Goal: Use online tool/utility: Utilize a website feature to perform a specific function

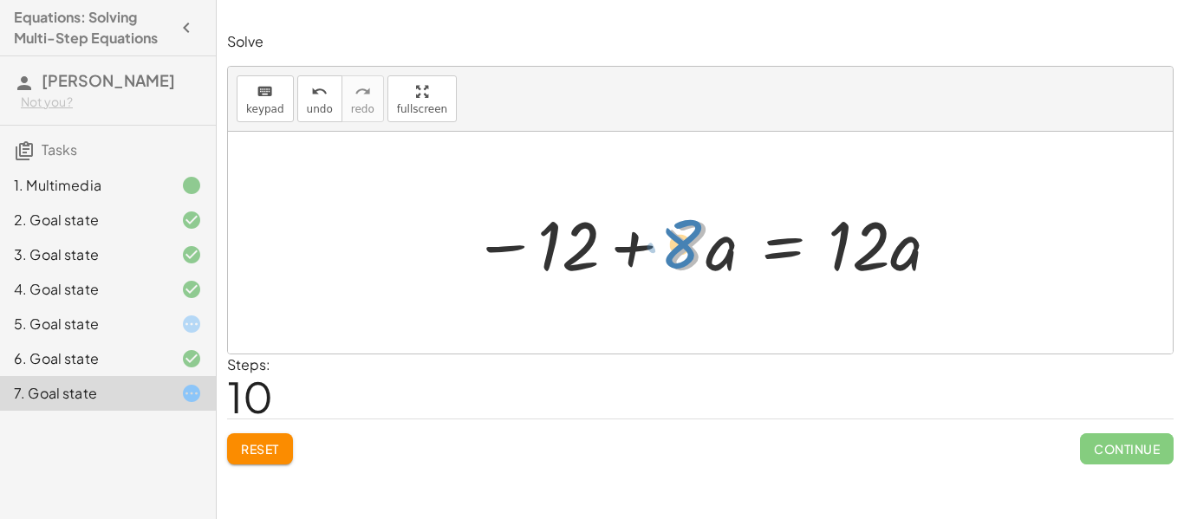
click at [680, 256] on div at bounding box center [707, 242] width 486 height 89
drag, startPoint x: 657, startPoint y: 223, endPoint x: 735, endPoint y: 276, distance: 94.2
click at [735, 276] on div at bounding box center [707, 242] width 486 height 89
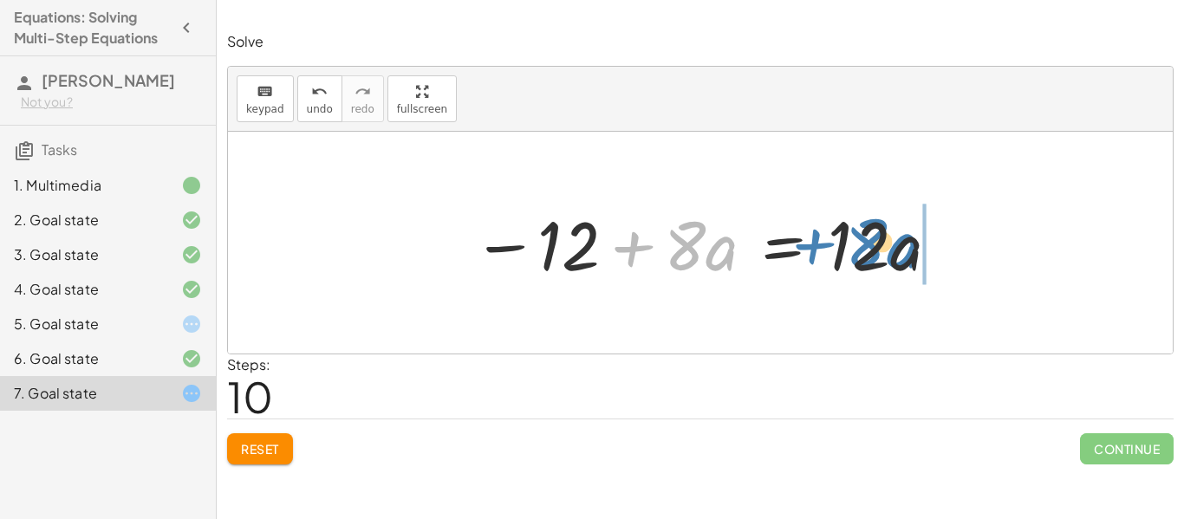
drag, startPoint x: 702, startPoint y: 260, endPoint x: 890, endPoint y: 260, distance: 188.0
click at [890, 260] on div at bounding box center [707, 242] width 486 height 89
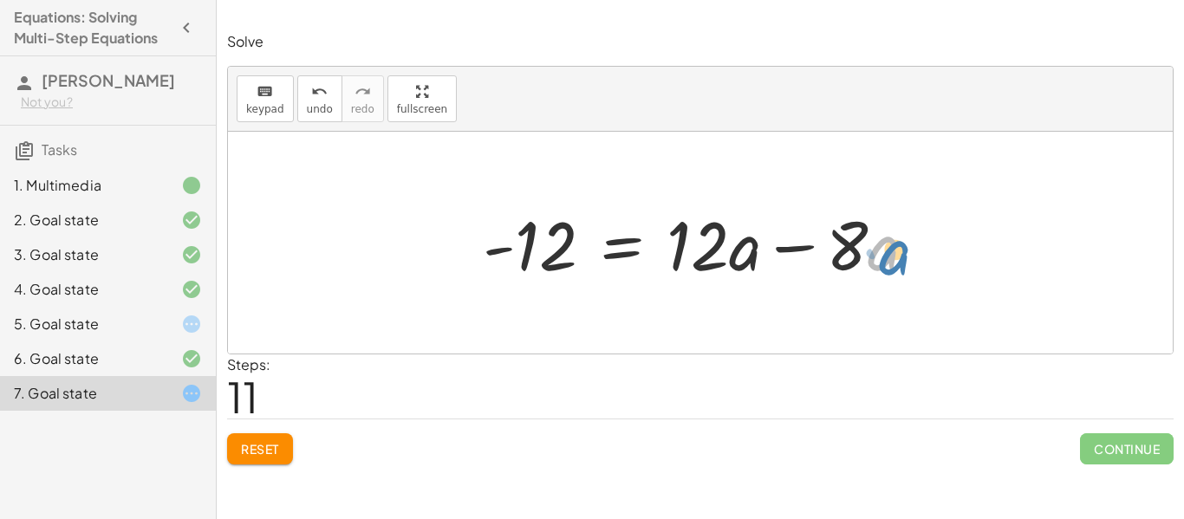
drag, startPoint x: 868, startPoint y: 250, endPoint x: 877, endPoint y: 253, distance: 9.0
click at [877, 253] on div at bounding box center [706, 242] width 465 height 89
drag, startPoint x: 823, startPoint y: 222, endPoint x: 900, endPoint y: 269, distance: 90.7
click at [900, 269] on div at bounding box center [706, 242] width 465 height 89
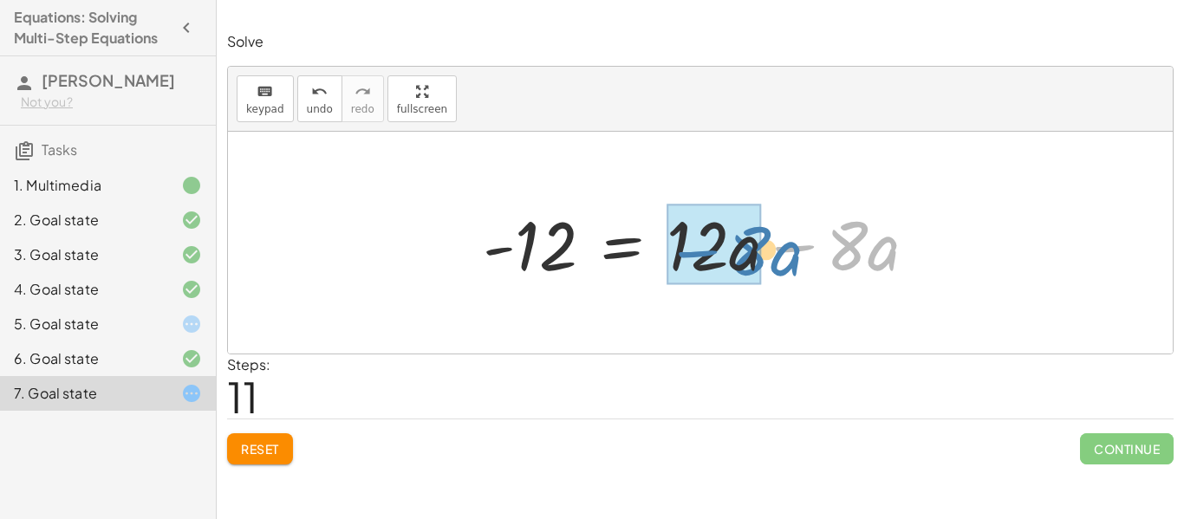
drag, startPoint x: 857, startPoint y: 247, endPoint x: 736, endPoint y: 250, distance: 121.3
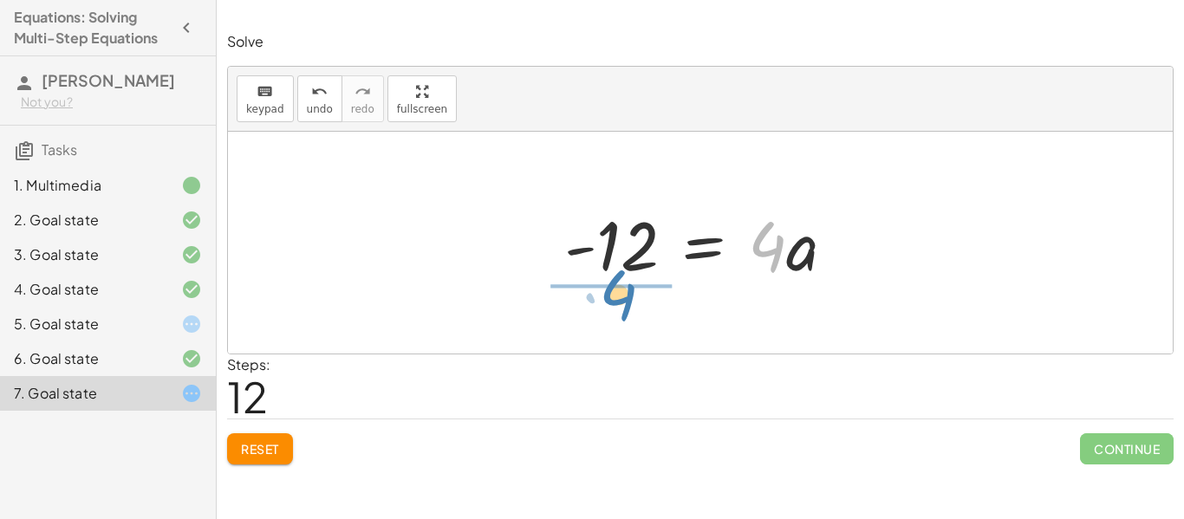
drag, startPoint x: 765, startPoint y: 241, endPoint x: 616, endPoint y: 289, distance: 156.7
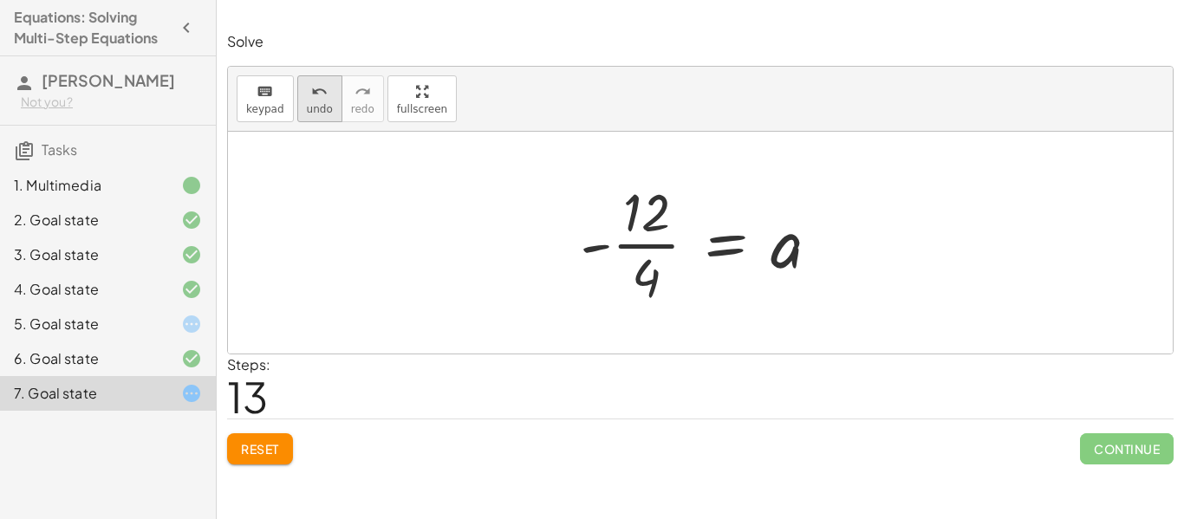
click at [321, 93] on icon "undo" at bounding box center [319, 91] width 16 height 21
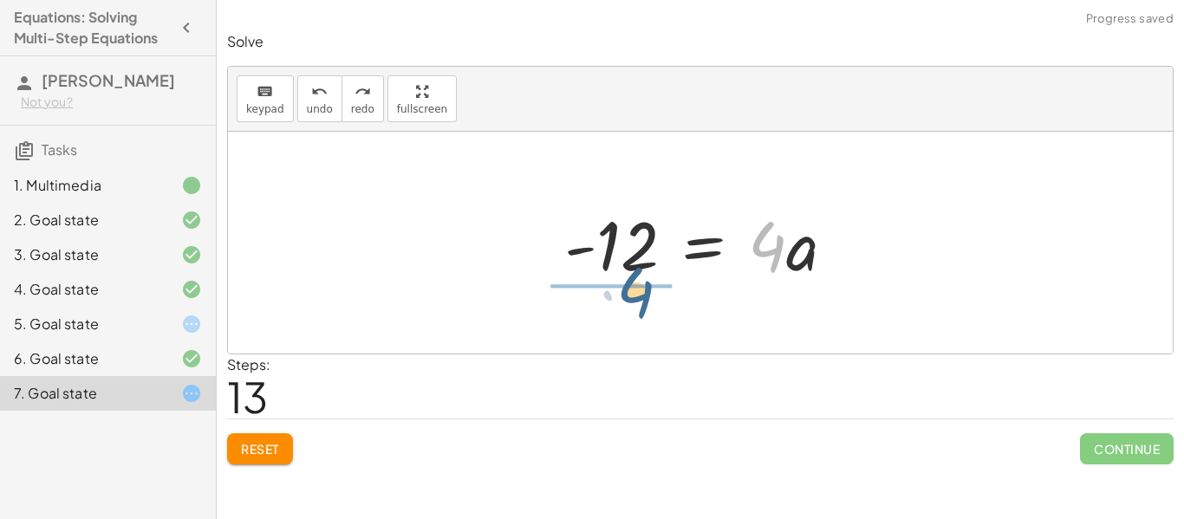
drag, startPoint x: 781, startPoint y: 246, endPoint x: 627, endPoint y: 294, distance: 160.6
click at [627, 294] on div "· ( + · 8 · a − 12 ) · 4 = · 6 · a · 2 · ( − 12 + · 8 · a ) · 4 = · 6 · a · 2 −…" at bounding box center [700, 243] width 944 height 222
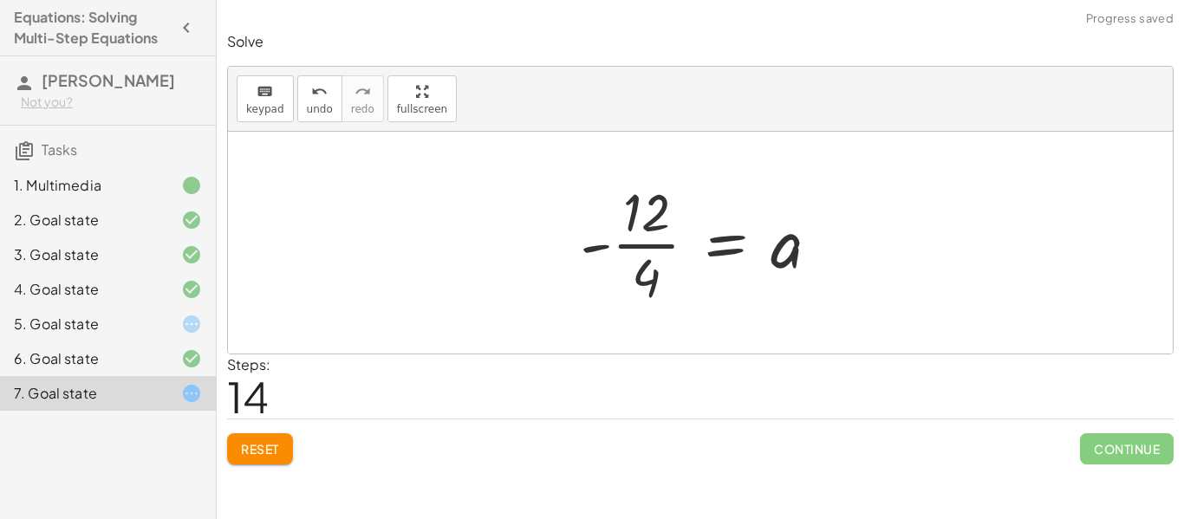
click at [633, 244] on div at bounding box center [706, 242] width 271 height 133
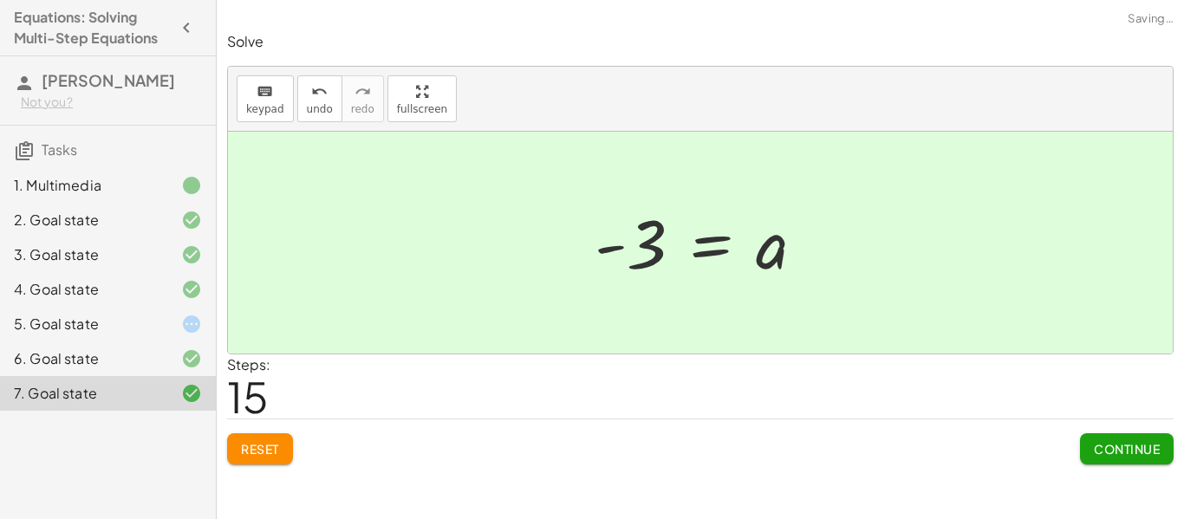
click at [1136, 458] on button "Continue" at bounding box center [1127, 448] width 94 height 31
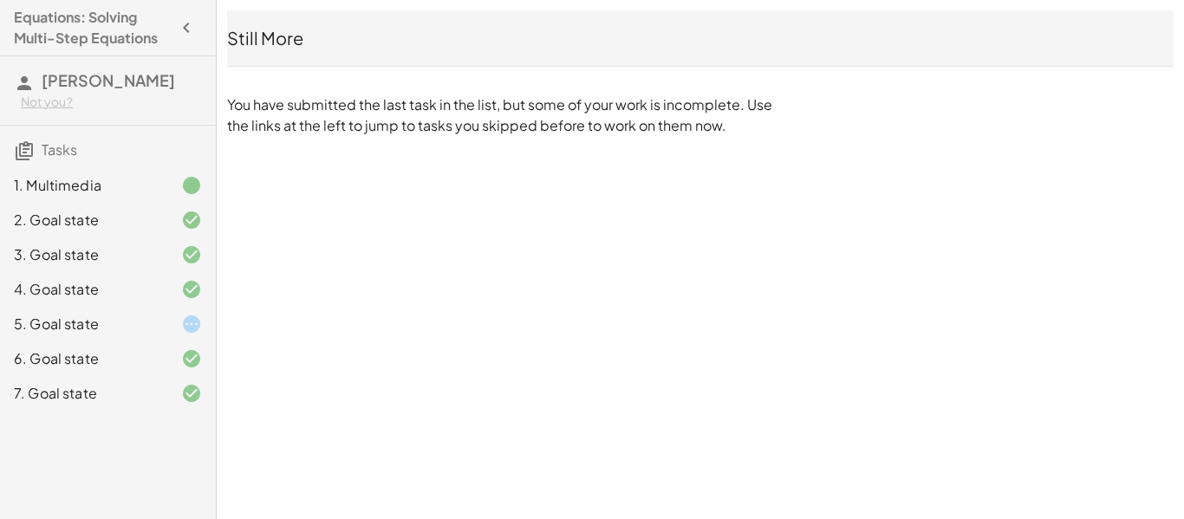
click at [188, 323] on icon at bounding box center [191, 324] width 21 height 21
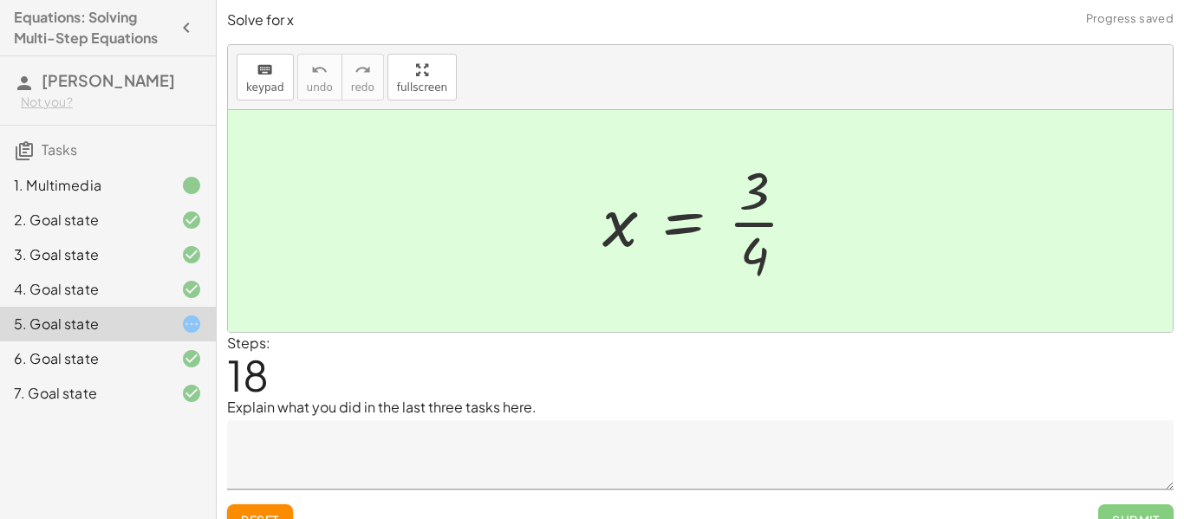
scroll to position [27, 0]
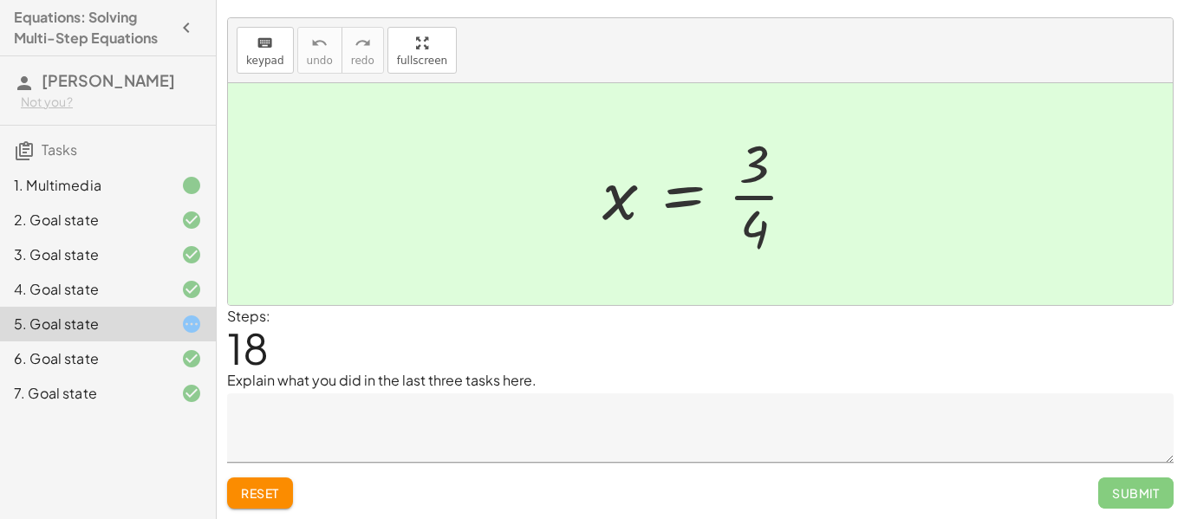
click at [306, 414] on textarea at bounding box center [700, 427] width 946 height 69
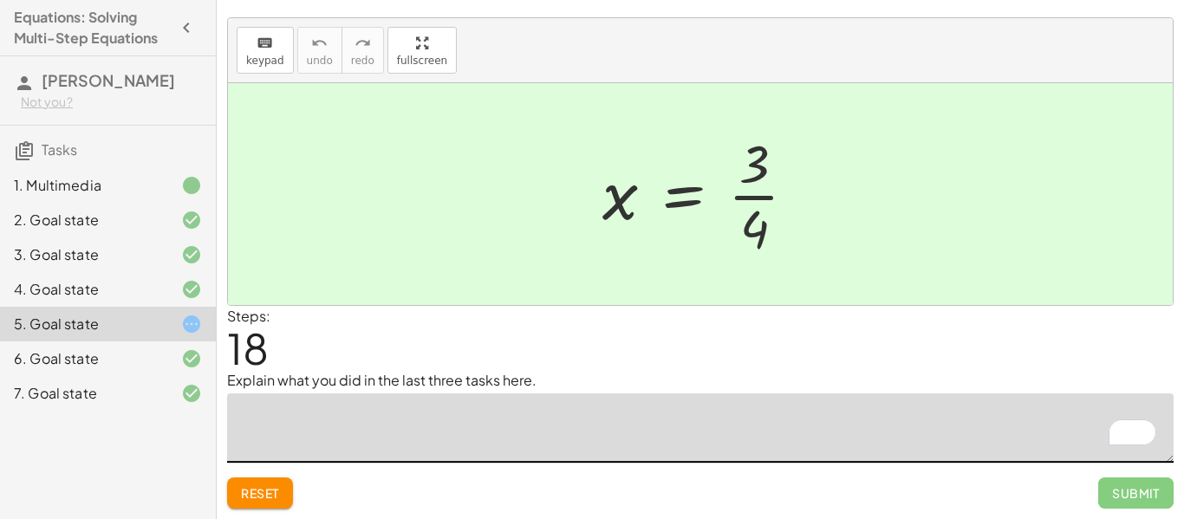
type textarea "*"
